Goal: Task Accomplishment & Management: Use online tool/utility

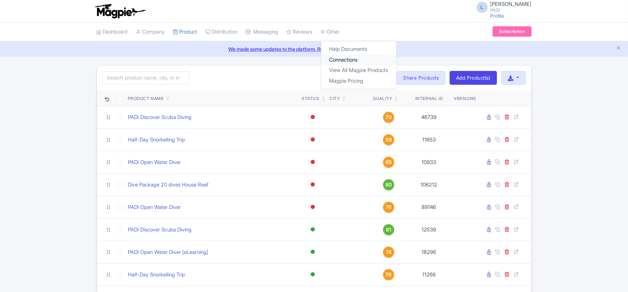
click at [344, 57] on link "Connections" at bounding box center [358, 60] width 75 height 11
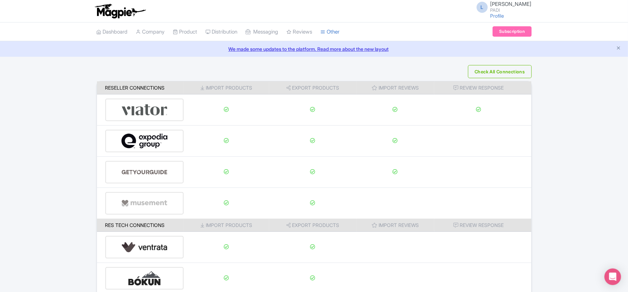
scroll to position [109, 0]
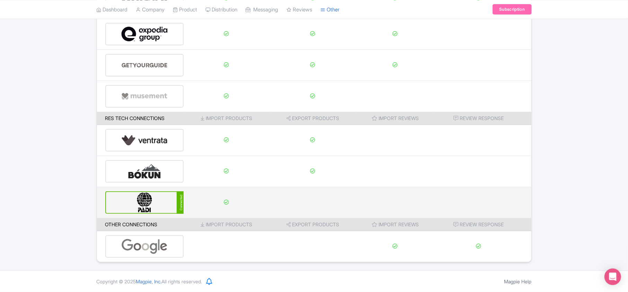
click at [157, 203] on img at bounding box center [144, 202] width 47 height 21
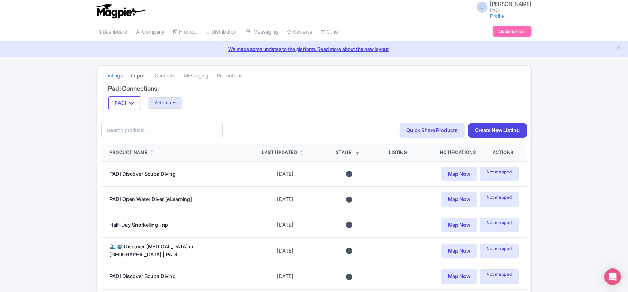
click at [142, 76] on link "Import" at bounding box center [138, 75] width 15 height 19
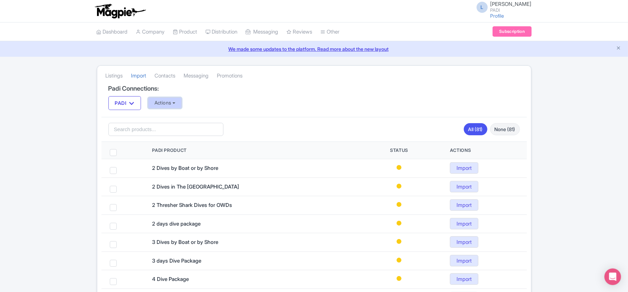
click at [172, 104] on button "Actions" at bounding box center [165, 102] width 34 height 11
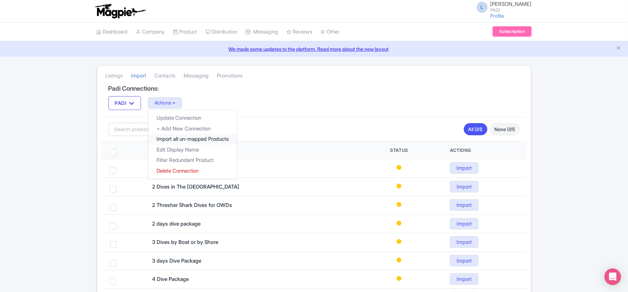
click at [190, 140] on link "Import all un-mapped Products" at bounding box center [192, 139] width 89 height 11
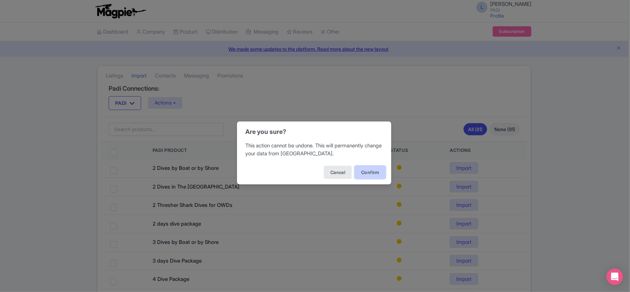
click at [363, 173] on button "Confirm" at bounding box center [370, 172] width 31 height 13
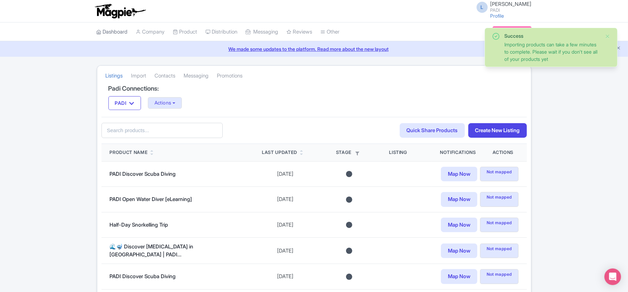
click at [101, 34] on link "Dashboard" at bounding box center [112, 31] width 31 height 19
